Goal: Transaction & Acquisition: Purchase product/service

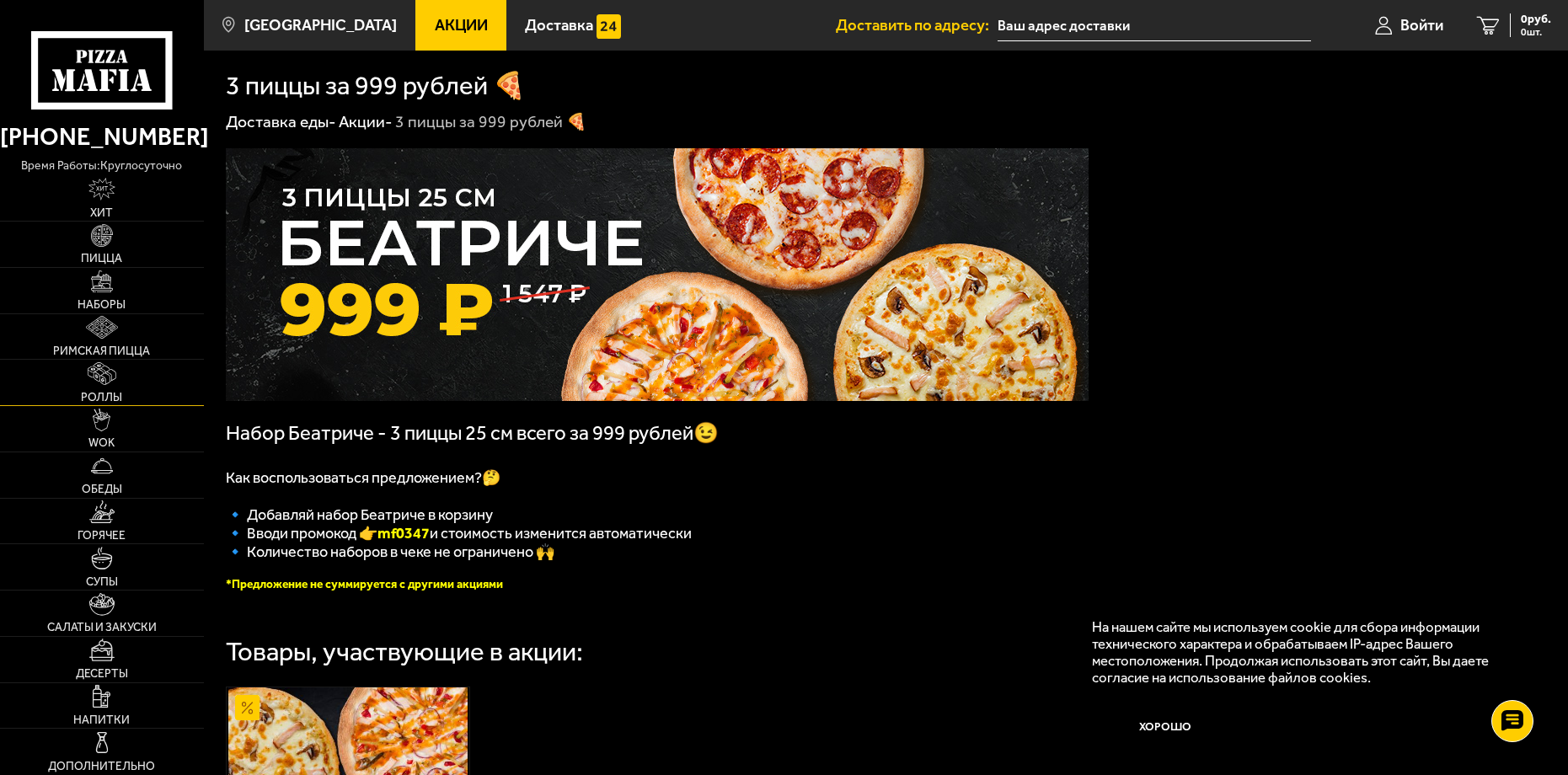
click at [115, 382] on img at bounding box center [102, 374] width 29 height 23
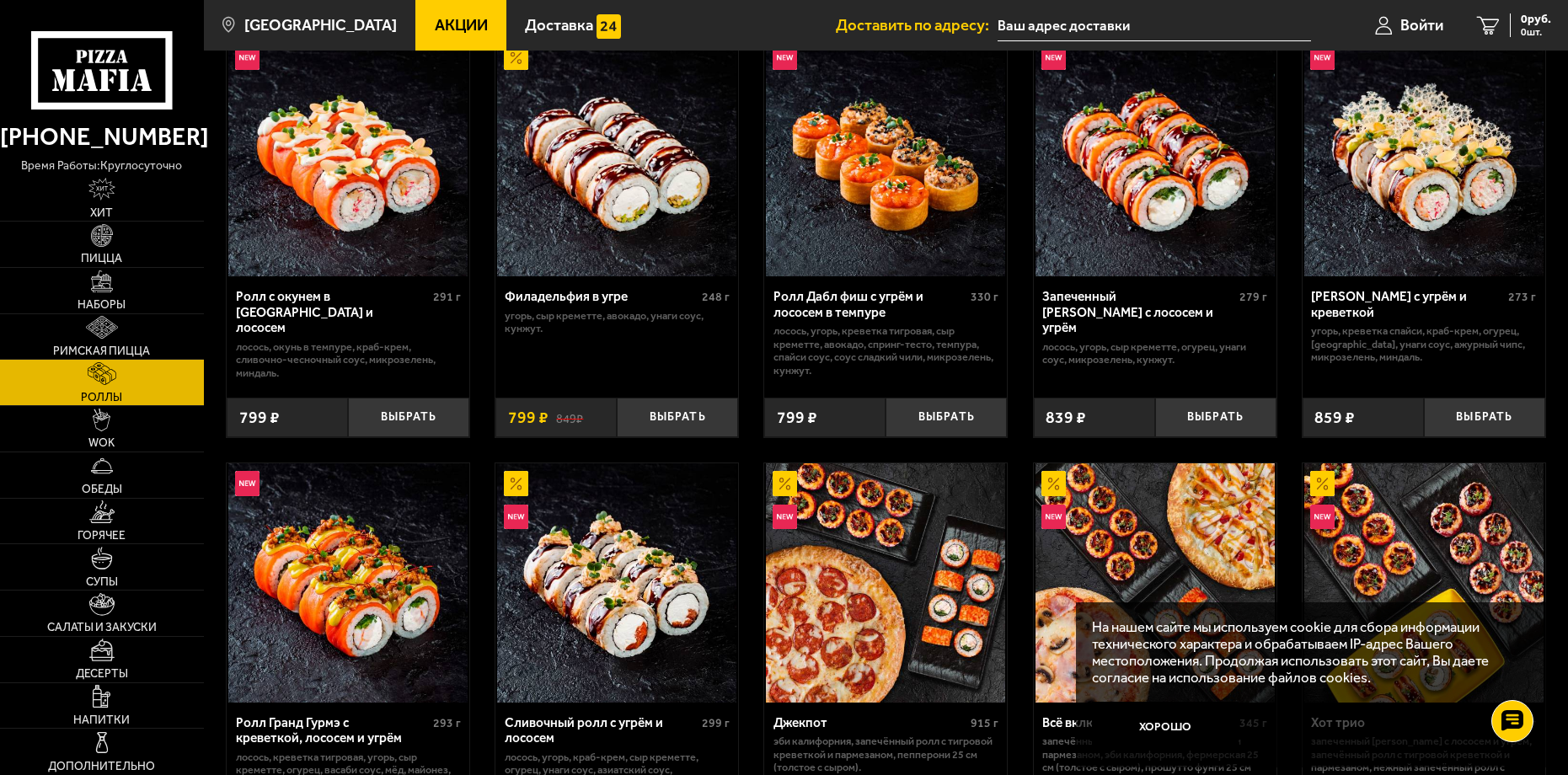
scroll to position [506, 0]
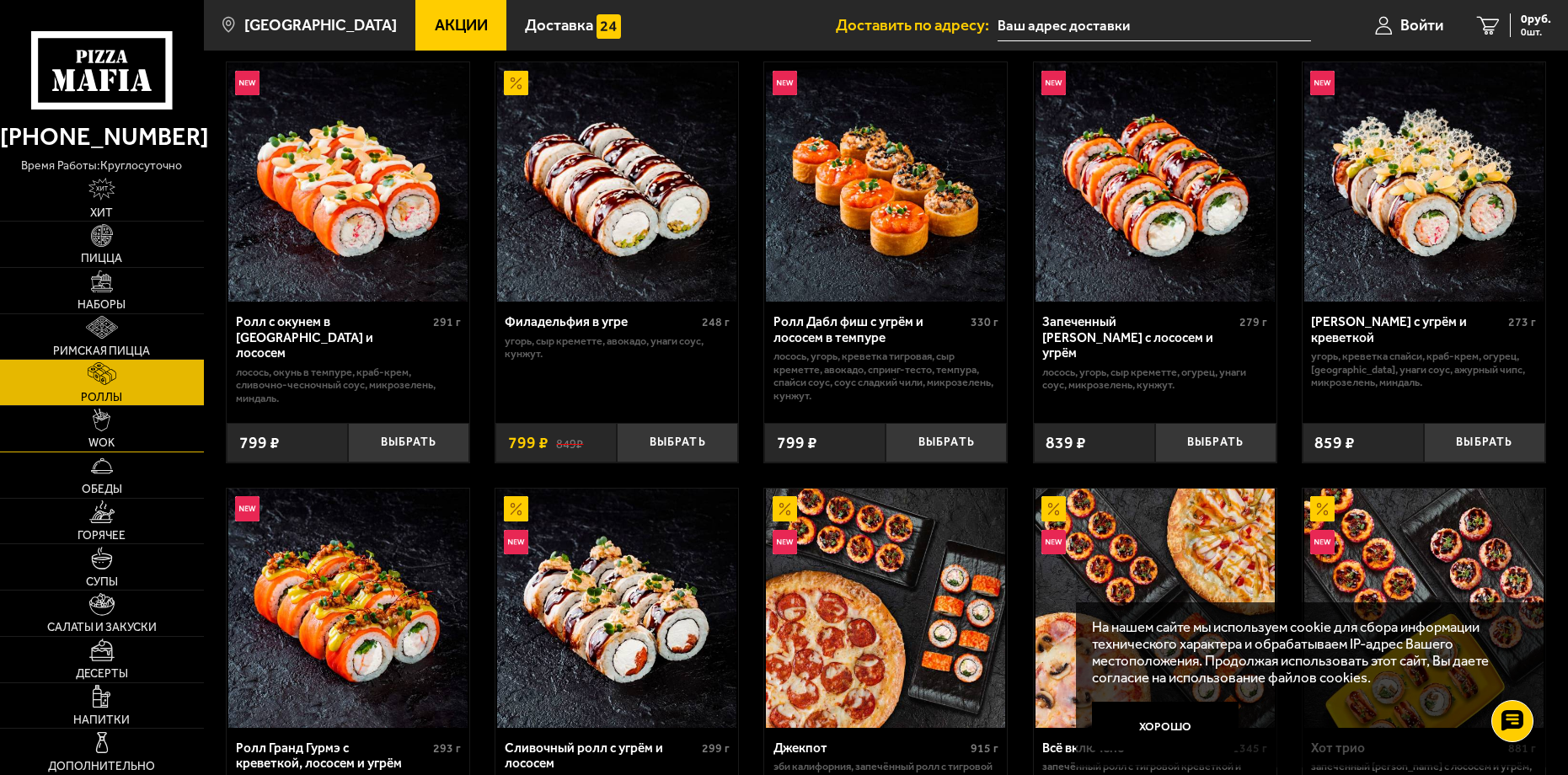
click at [117, 430] on link "WOK" at bounding box center [102, 428] width 204 height 45
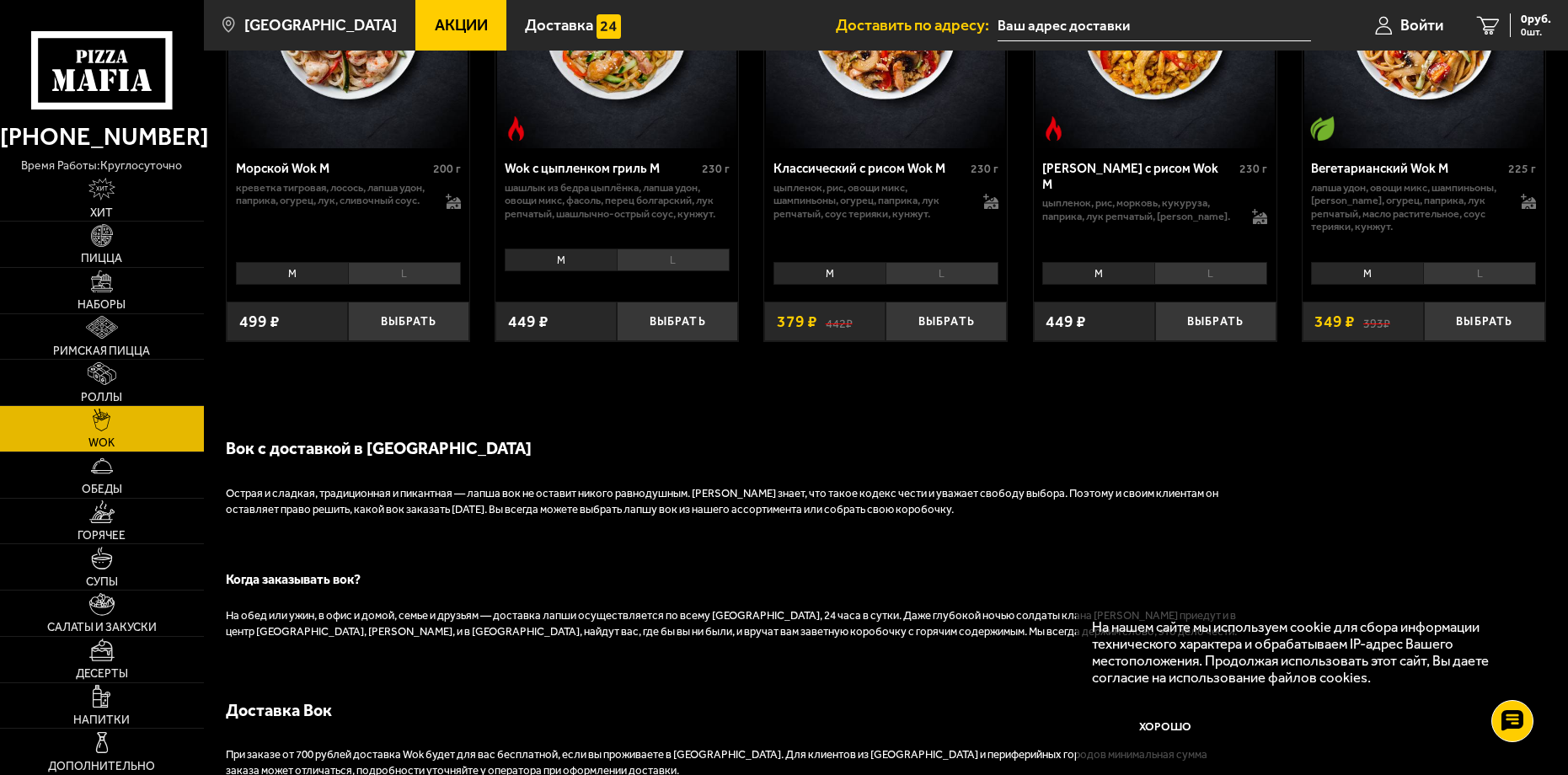
scroll to position [1180, 0]
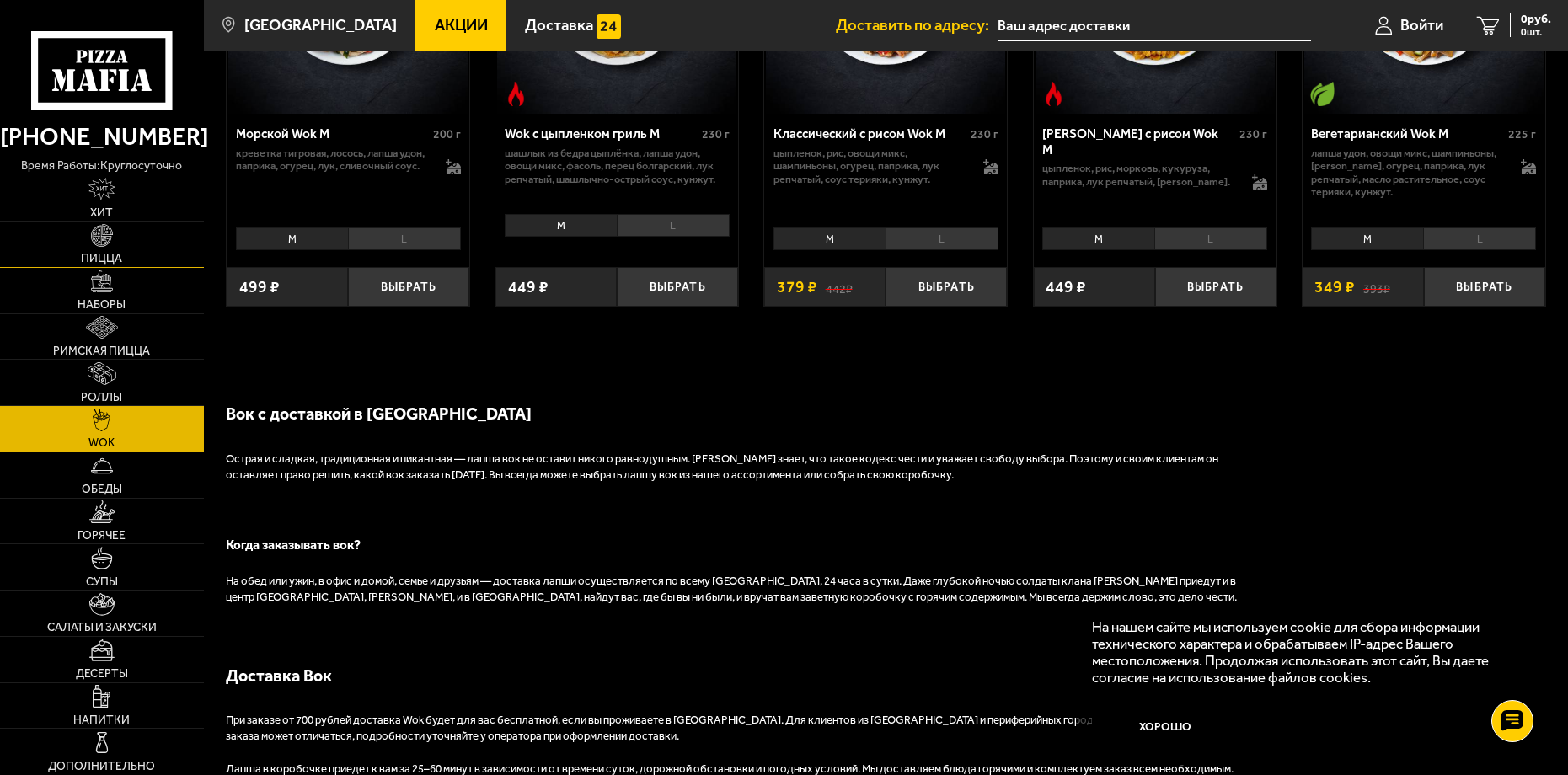
click at [115, 260] on span "Пицца" at bounding box center [102, 259] width 41 height 12
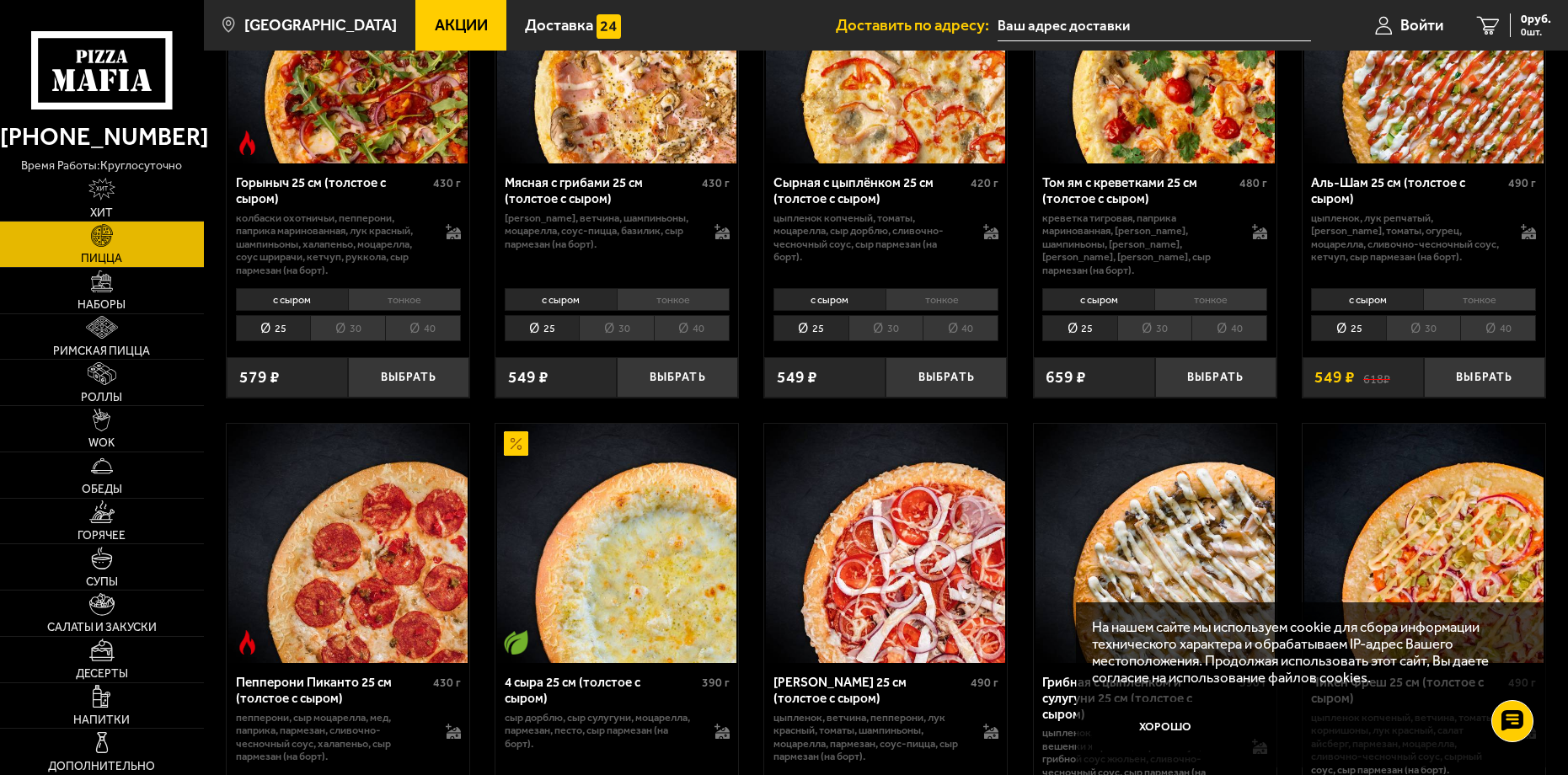
scroll to position [928, 0]
